Goal: Task Accomplishment & Management: Complete application form

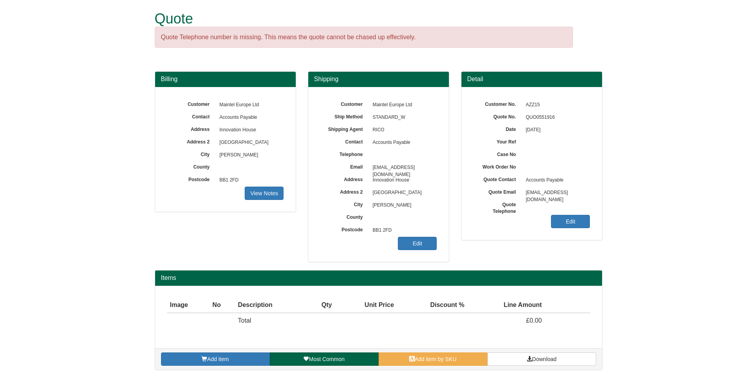
scroll to position [8, 0]
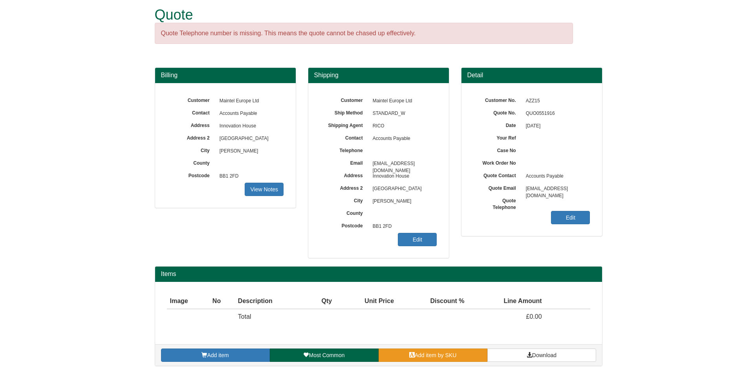
click at [436, 354] on span "Add item by SKU" at bounding box center [435, 355] width 42 height 6
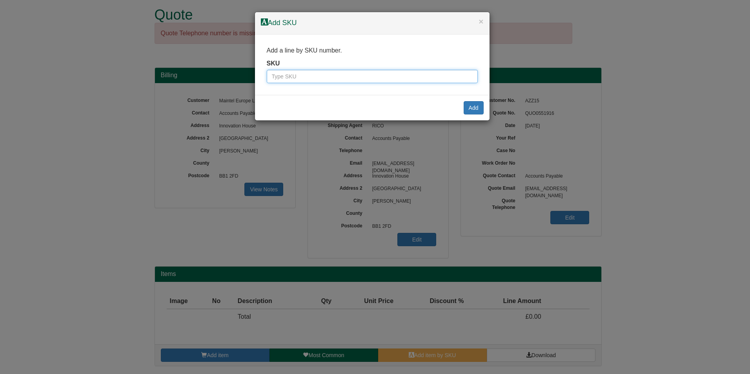
click at [369, 80] on input "text" at bounding box center [372, 76] width 211 height 13
click at [334, 78] on input "text" at bounding box center [372, 76] width 211 height 13
type input "6100002"
click at [465, 111] on button "Add" at bounding box center [474, 107] width 20 height 13
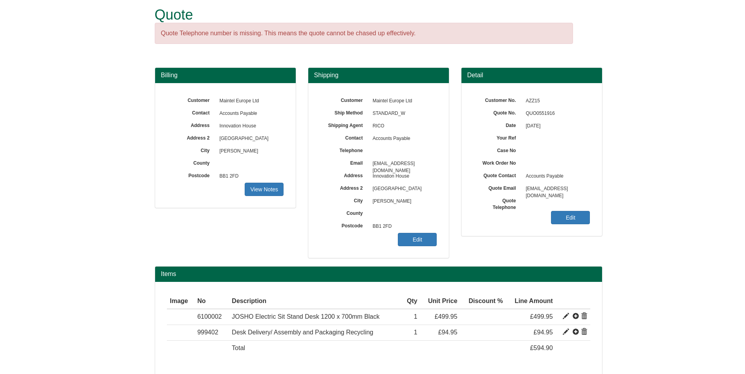
scroll to position [39, 0]
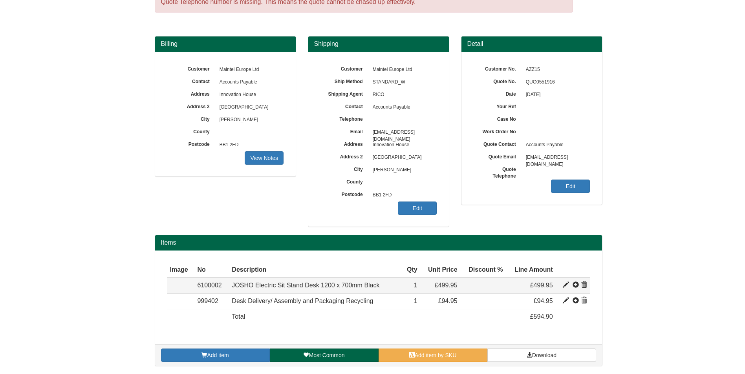
click at [565, 287] on span at bounding box center [565, 285] width 6 height 6
type input "JOSHO Electric Sit Stand Desk 1200 x 700mm Black"
type input "207.22"
type input "499.95"
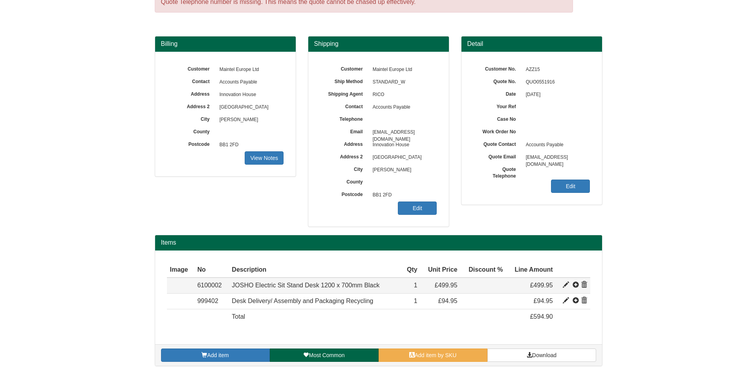
type input "1"
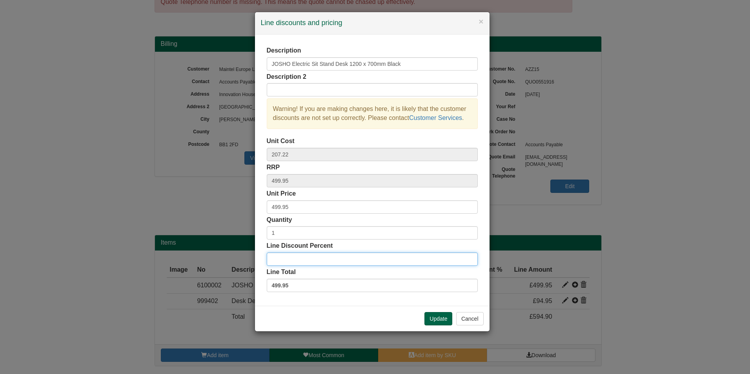
click at [330, 257] on input "Line Discount Percent" at bounding box center [372, 259] width 211 height 13
type input "10"
click at [440, 315] on button "Update" at bounding box center [439, 318] width 28 height 13
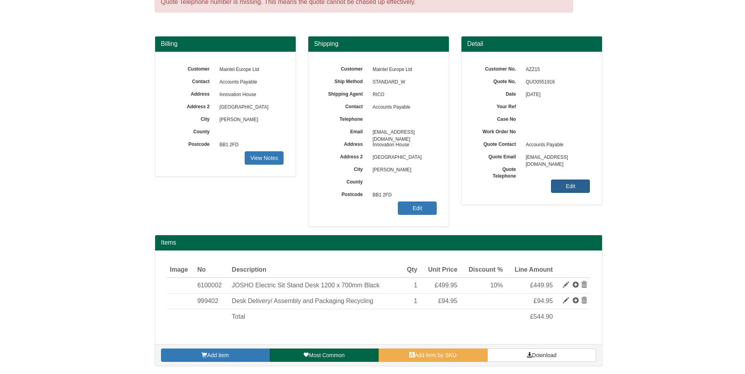
click at [575, 188] on link "Edit" at bounding box center [570, 186] width 39 height 13
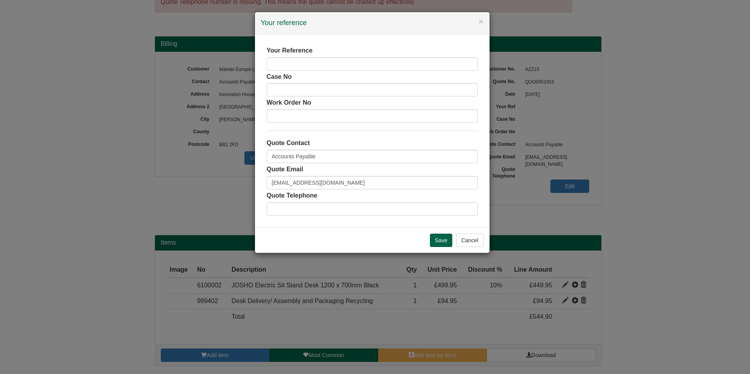
click at [365, 73] on div "Case No" at bounding box center [372, 85] width 211 height 24
click at [367, 68] on input "text" at bounding box center [372, 63] width 211 height 13
type input "[PERSON_NAME]"
type input "07803890019"
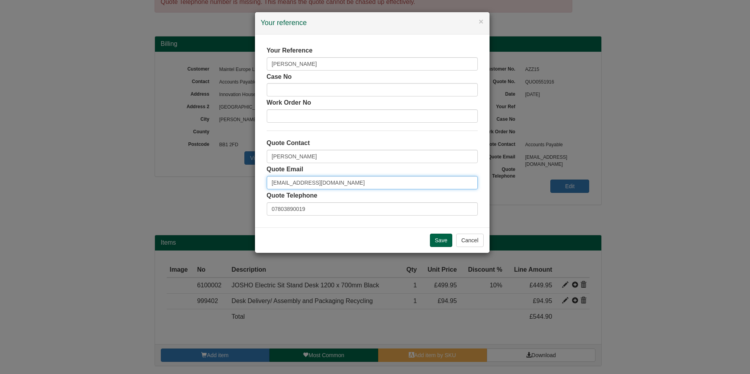
drag, startPoint x: 376, startPoint y: 183, endPoint x: 177, endPoint y: 190, distance: 198.7
click at [177, 190] on div "× Your reference Your Reference [PERSON_NAME] No Work Order No Quote Contact [P…" at bounding box center [375, 187] width 750 height 374
click at [178, 189] on div "× Your reference Your Reference [PERSON_NAME] No Work Order No Quote Contact [P…" at bounding box center [375, 187] width 750 height 374
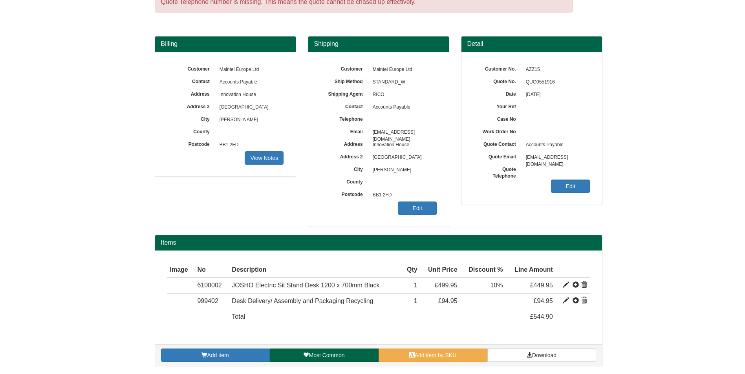
click at [585, 178] on div "Customer No. AZZ15 Quote No. QUO0551916 Date [DATE] Your Ref Case No Work Order…" at bounding box center [531, 128] width 141 height 153
click at [568, 189] on link "Edit" at bounding box center [570, 186] width 39 height 13
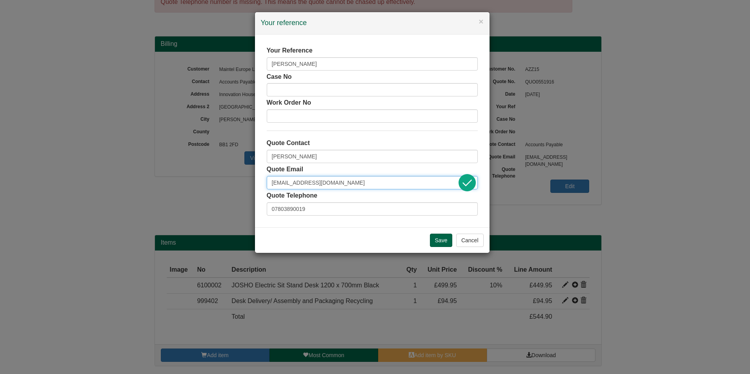
drag, startPoint x: 381, startPoint y: 183, endPoint x: 232, endPoint y: 183, distance: 148.4
click at [232, 183] on div "× Your reference Your Reference [PERSON_NAME] No Work Order No Quote Contact [P…" at bounding box center [375, 187] width 750 height 374
paste input "[PERSON_NAME].[PERSON_NAME]"
type input "[PERSON_NAME][EMAIL_ADDRESS][PERSON_NAME][DOMAIN_NAME]"
click at [437, 237] on input "Save" at bounding box center [441, 240] width 23 height 13
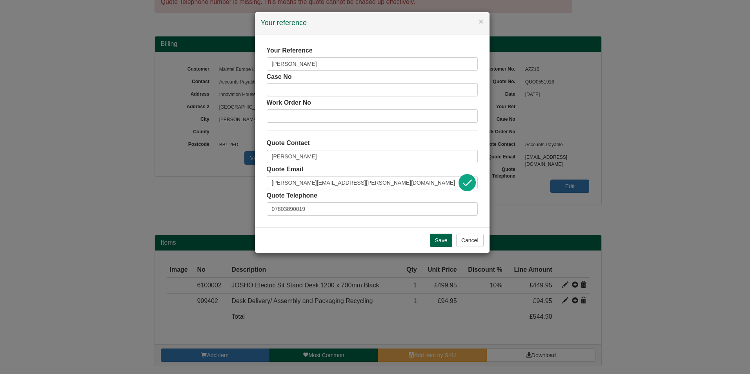
click at [371, 175] on div "Quote Email [PERSON_NAME][EMAIL_ADDRESS][PERSON_NAME][DOMAIN_NAME]" at bounding box center [372, 177] width 211 height 24
click at [368, 179] on input "[PERSON_NAME][EMAIL_ADDRESS][PERSON_NAME][DOMAIN_NAME]" at bounding box center [372, 182] width 211 height 13
click at [440, 240] on input "Save" at bounding box center [441, 240] width 23 height 13
click at [349, 66] on input "[PERSON_NAME]" at bounding box center [372, 63] width 211 height 13
click at [388, 206] on input "07803890019" at bounding box center [372, 209] width 211 height 13
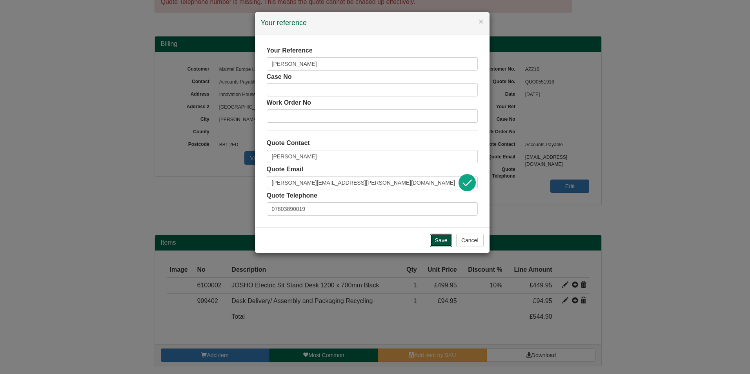
click at [438, 237] on input "Save" at bounding box center [441, 240] width 23 height 13
click at [329, 148] on div "Quote Contact [PERSON_NAME]" at bounding box center [372, 151] width 211 height 24
click at [326, 155] on input "[PERSON_NAME]" at bounding box center [372, 156] width 211 height 13
click at [435, 240] on input "Save" at bounding box center [441, 240] width 23 height 13
click at [481, 14] on div "× Your reference" at bounding box center [372, 23] width 235 height 22
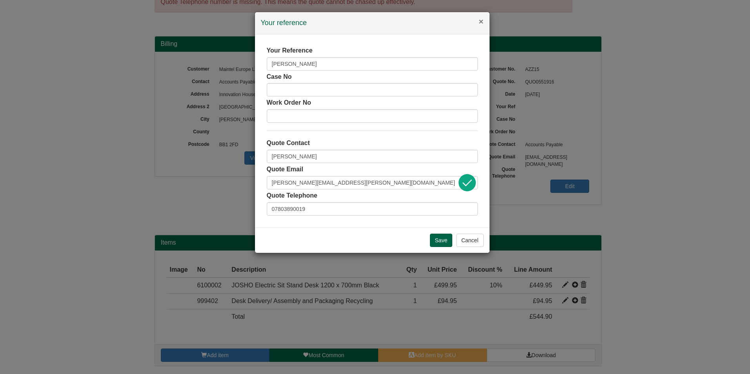
click at [482, 22] on button "×" at bounding box center [481, 21] width 5 height 8
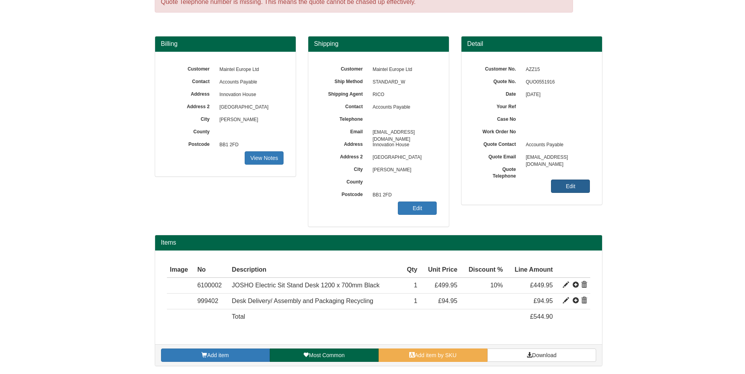
click at [559, 188] on link "Edit" at bounding box center [570, 186] width 39 height 13
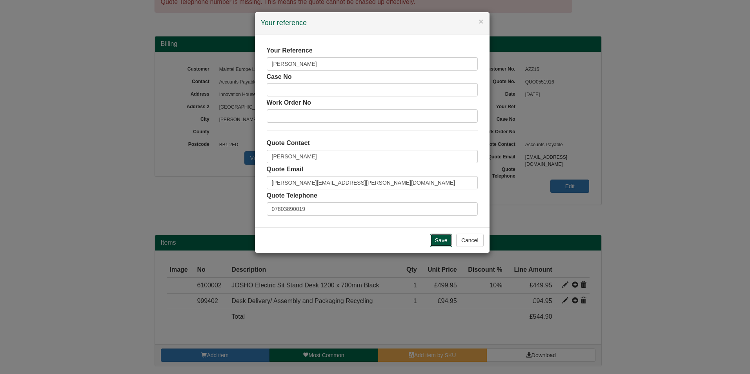
click at [448, 239] on input "Save" at bounding box center [441, 240] width 23 height 13
click at [478, 246] on button "Cancel" at bounding box center [469, 240] width 27 height 13
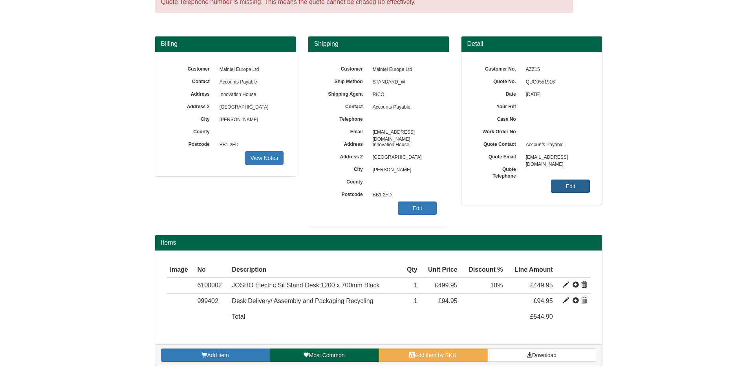
click at [567, 185] on link "Edit" at bounding box center [570, 186] width 39 height 13
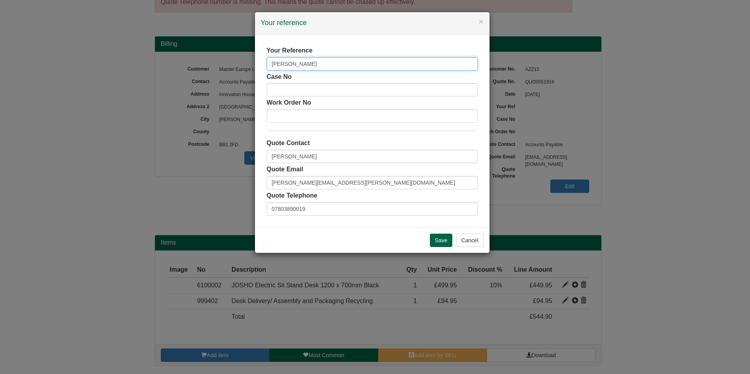
click at [299, 65] on input "[PERSON_NAME]" at bounding box center [372, 63] width 211 height 13
click at [437, 244] on input "Save" at bounding box center [441, 240] width 23 height 13
click at [466, 238] on button "Cancel" at bounding box center [469, 240] width 27 height 13
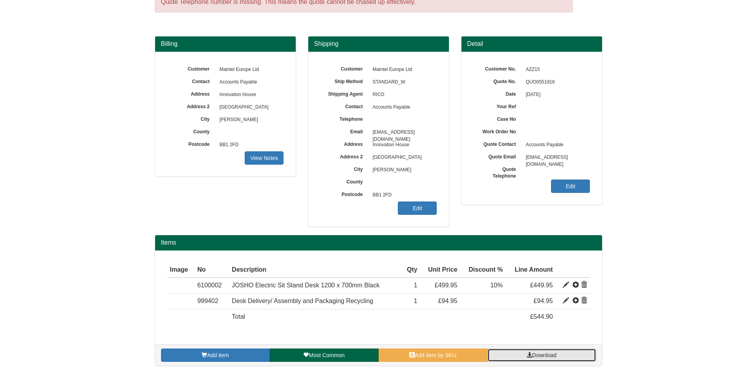
click at [534, 359] on link "Download" at bounding box center [541, 355] width 109 height 13
